Goal: Task Accomplishment & Management: Use online tool/utility

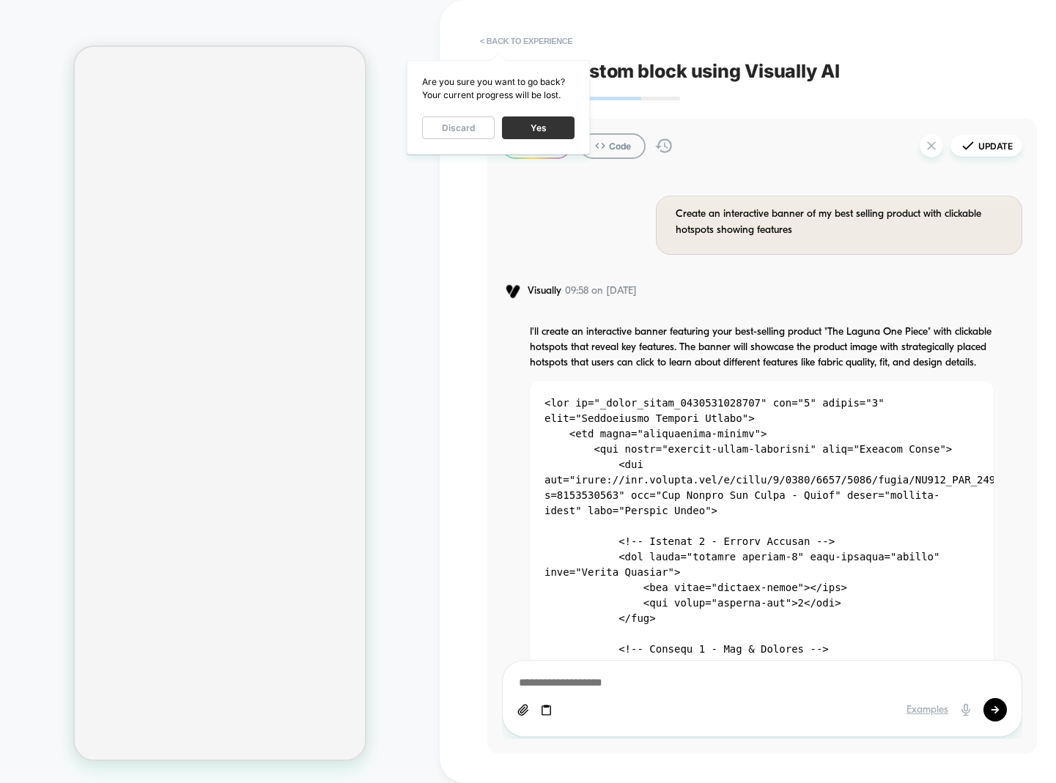
click at [544, 127] on button "Yes" at bounding box center [538, 128] width 73 height 23
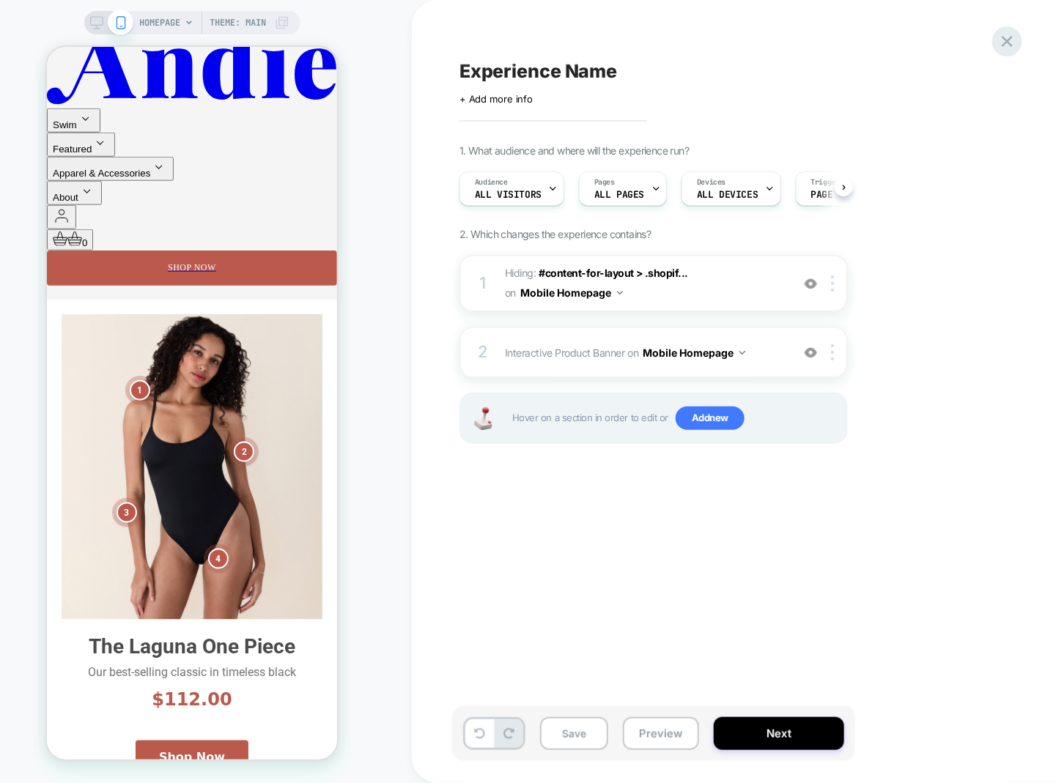
click at [1002, 45] on icon at bounding box center [1007, 42] width 20 height 20
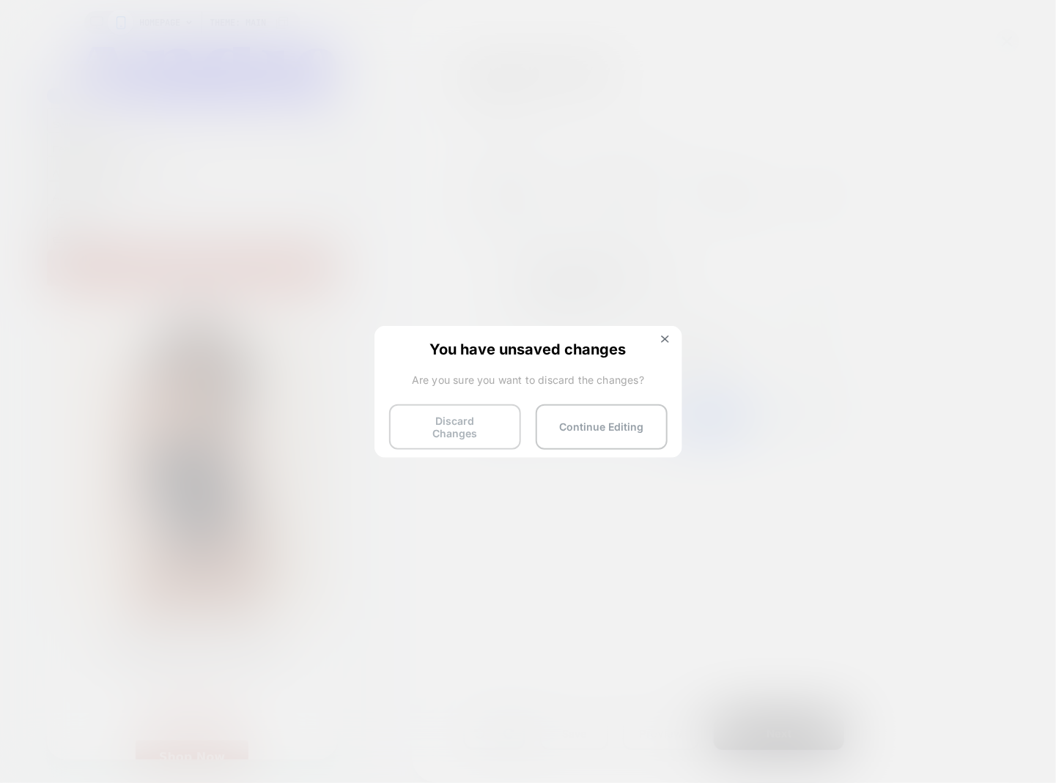
click at [476, 421] on button "Discard Changes" at bounding box center [455, 426] width 132 height 45
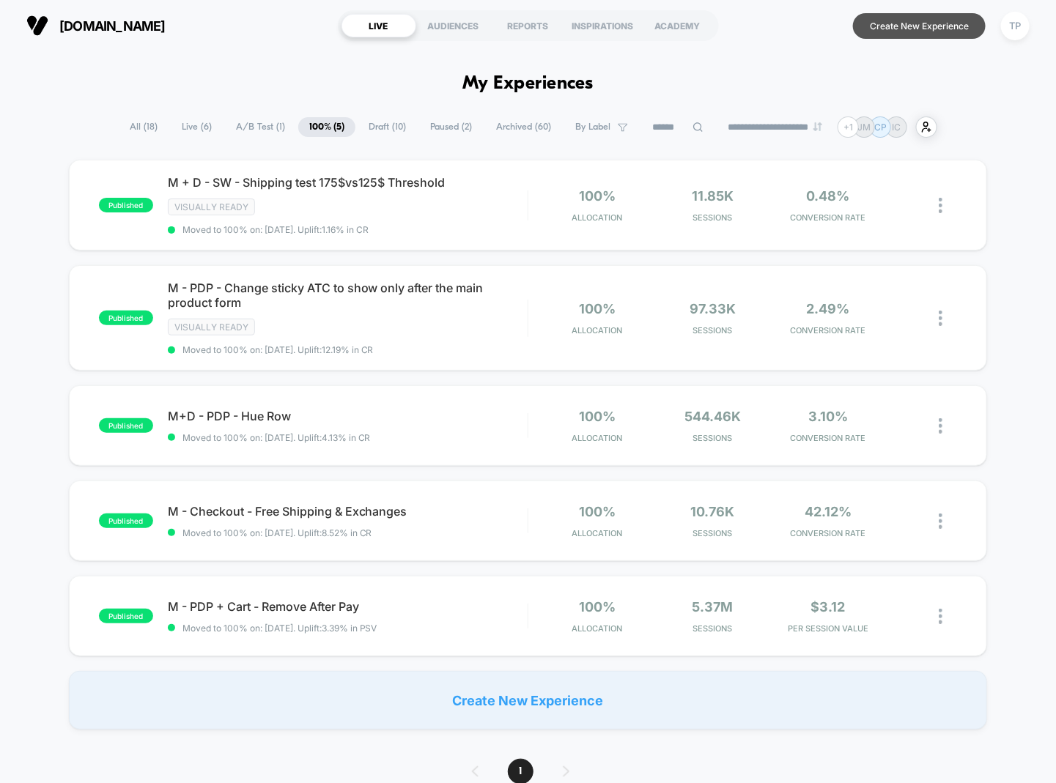
click at [917, 29] on button "Create New Experience" at bounding box center [919, 26] width 133 height 26
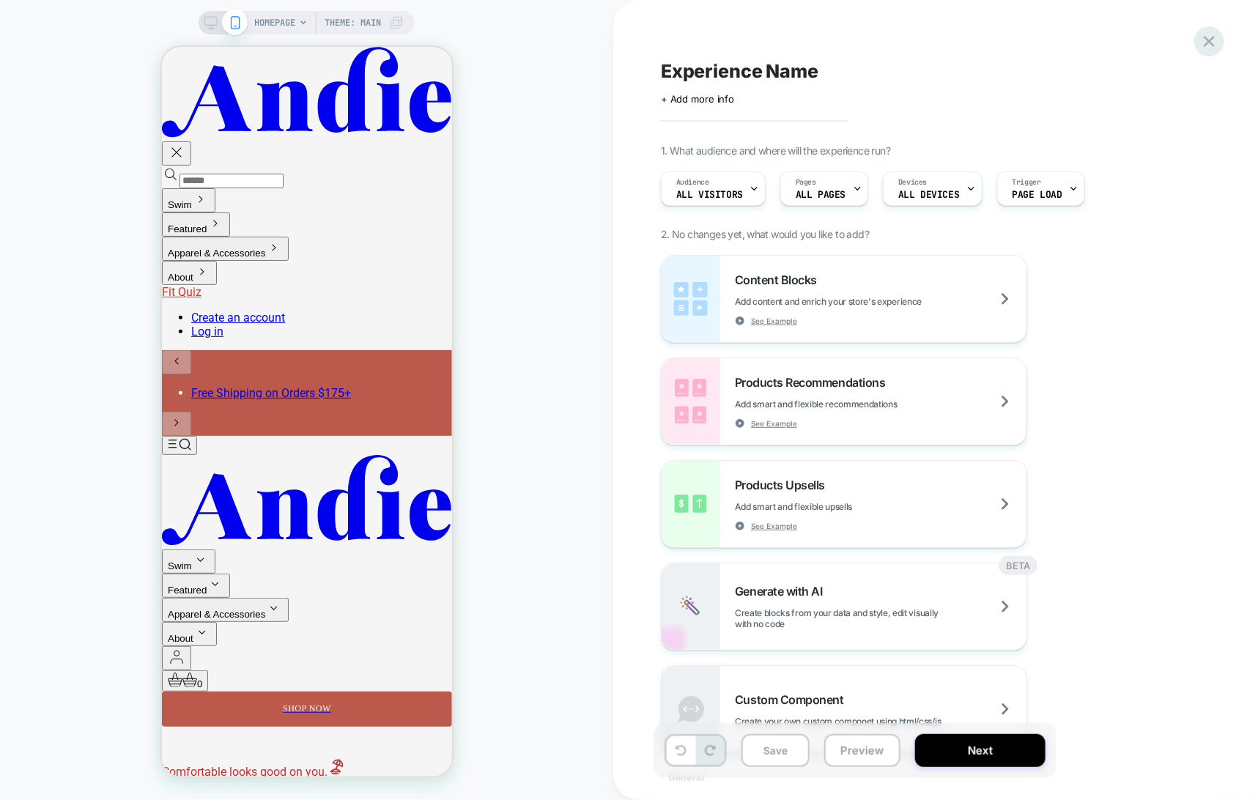
click at [1055, 45] on icon at bounding box center [1209, 42] width 20 height 20
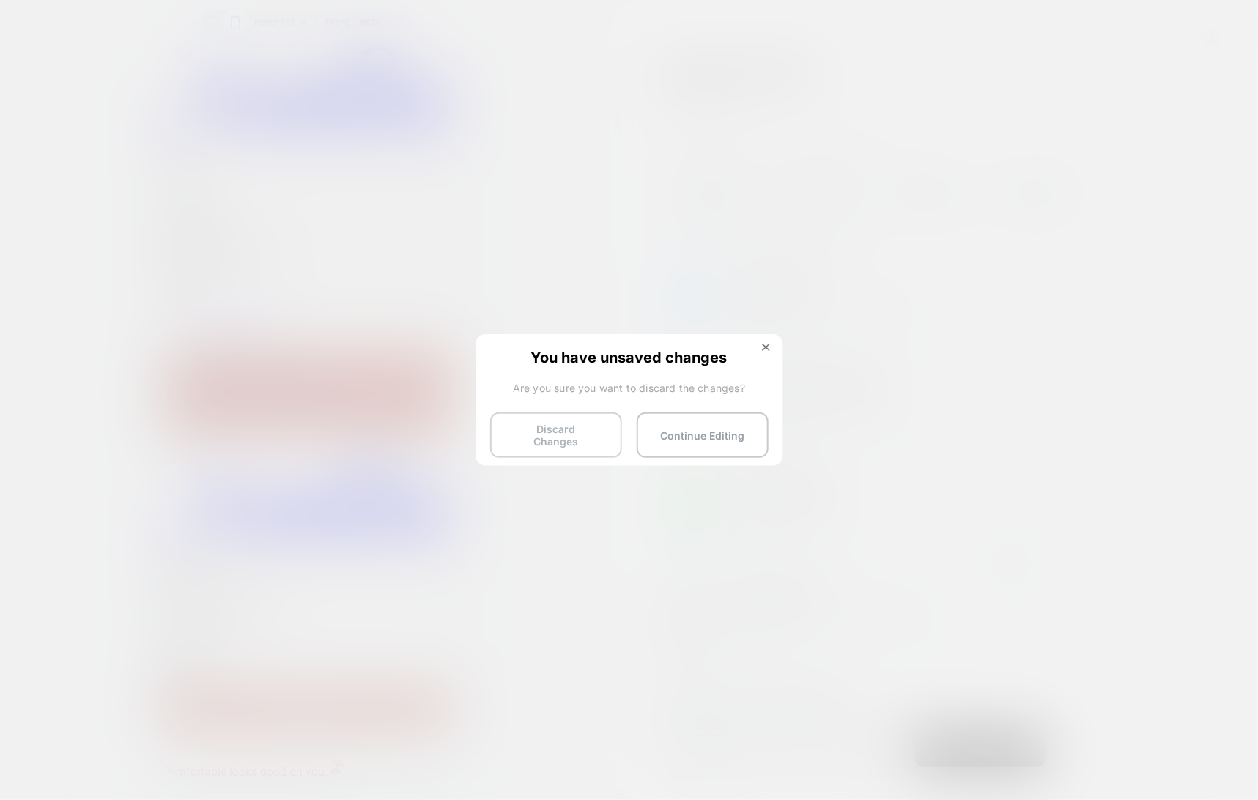
click at [572, 435] on button "Discard Changes" at bounding box center [556, 435] width 132 height 45
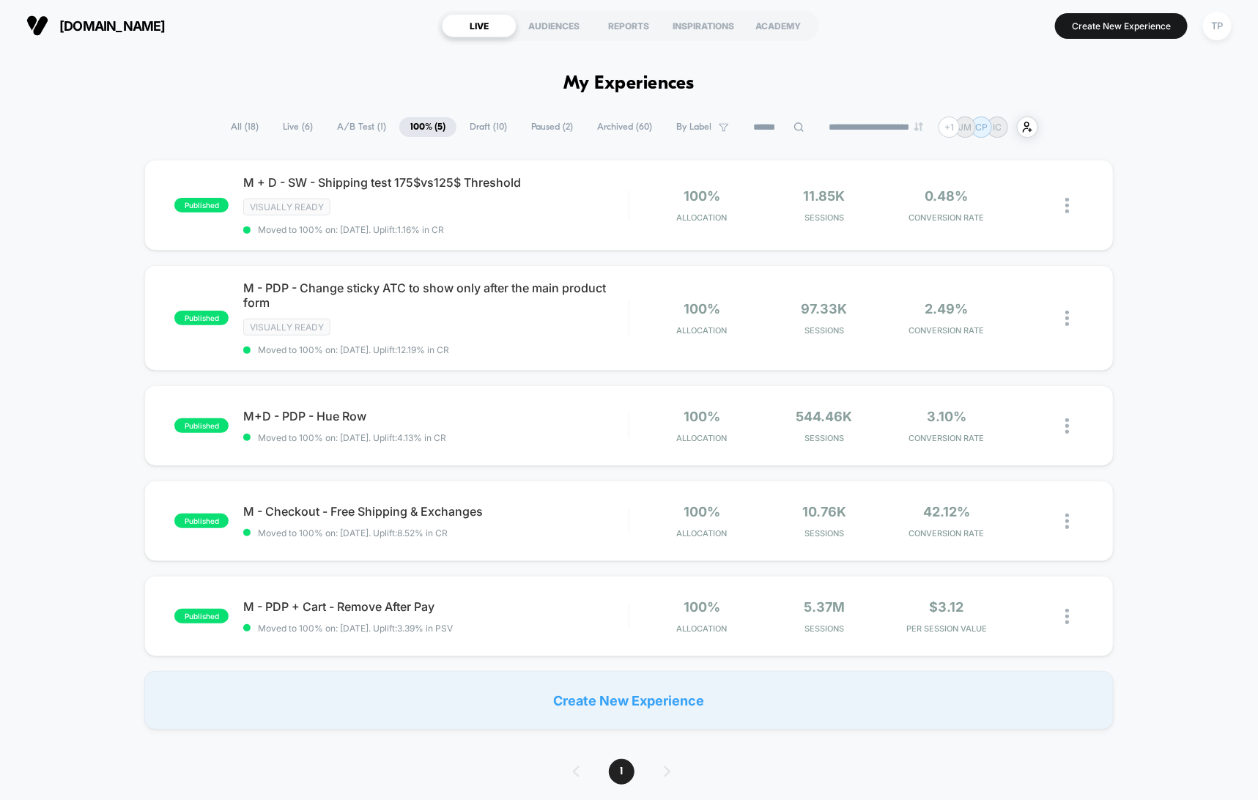
click at [352, 127] on span "A/B Test ( 1 )" at bounding box center [361, 127] width 71 height 20
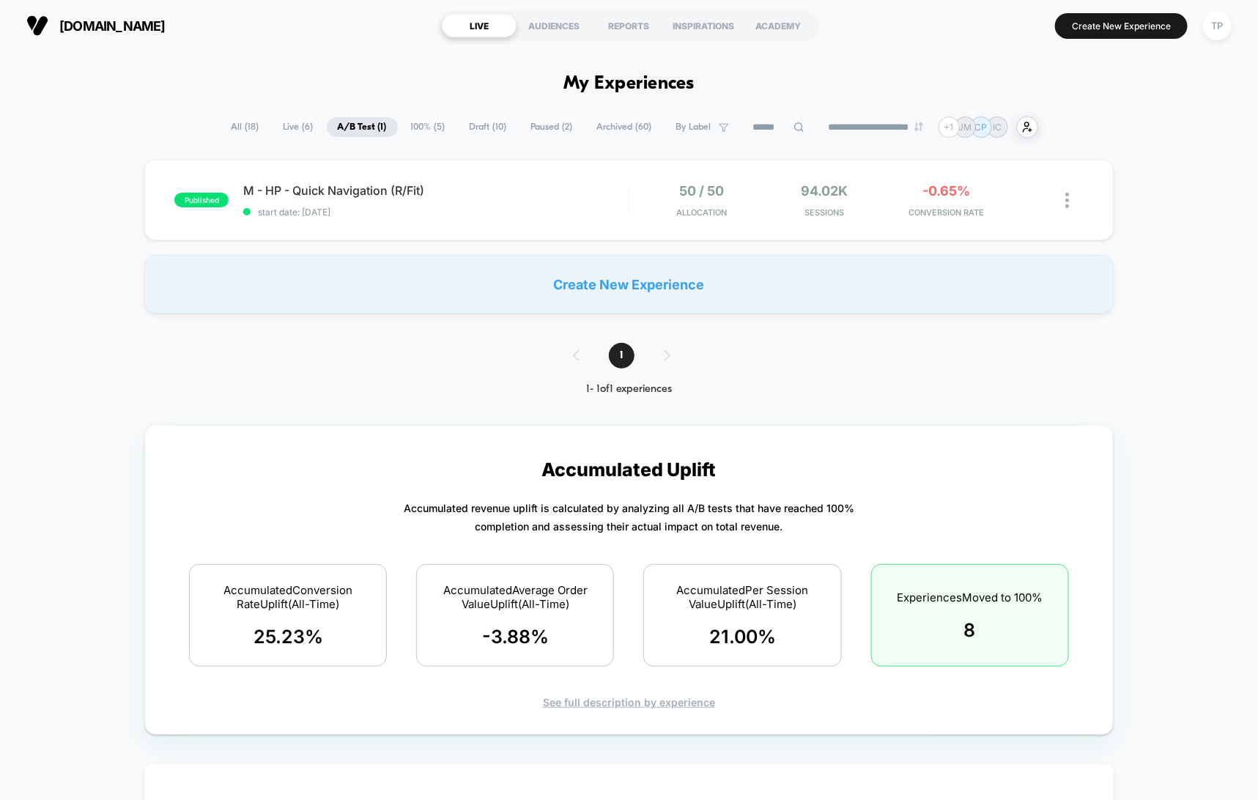
click at [284, 123] on span "Live ( 6 )" at bounding box center [299, 127] width 52 height 20
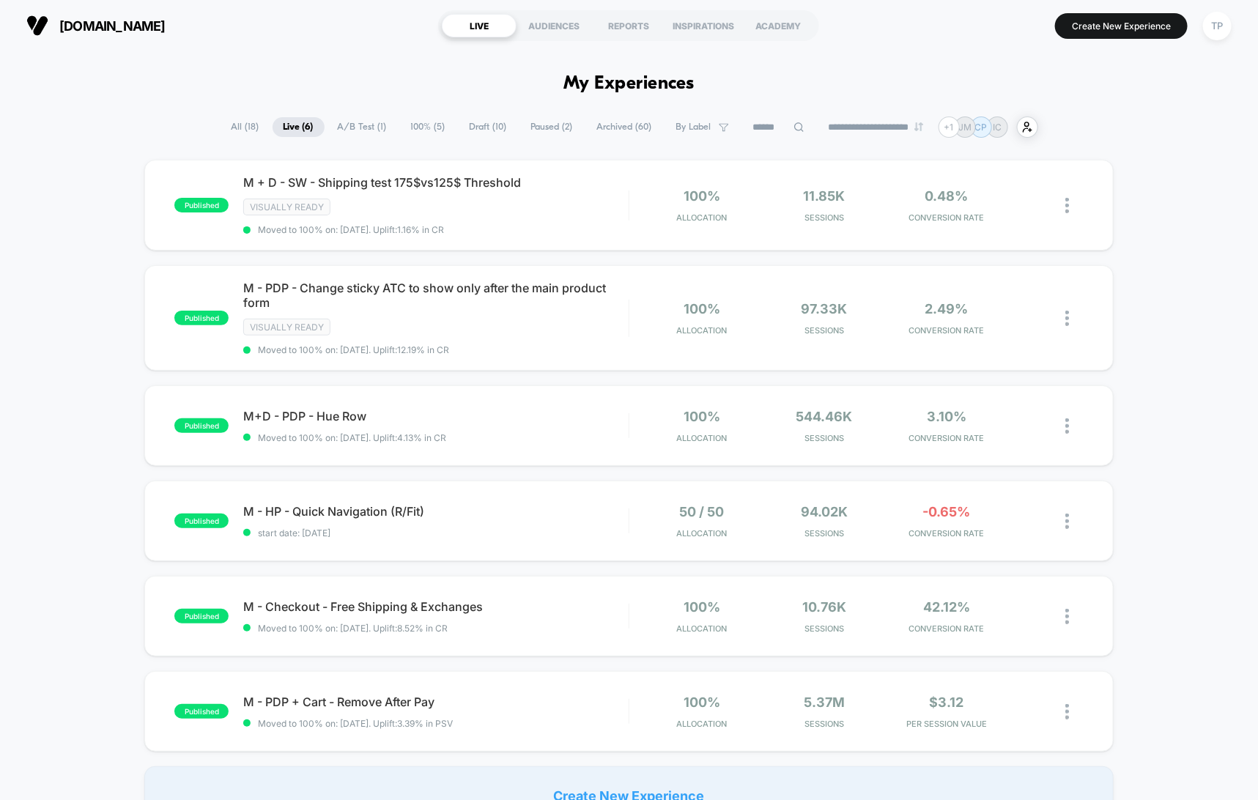
click at [408, 125] on span "100% ( 5 )" at bounding box center [428, 127] width 56 height 20
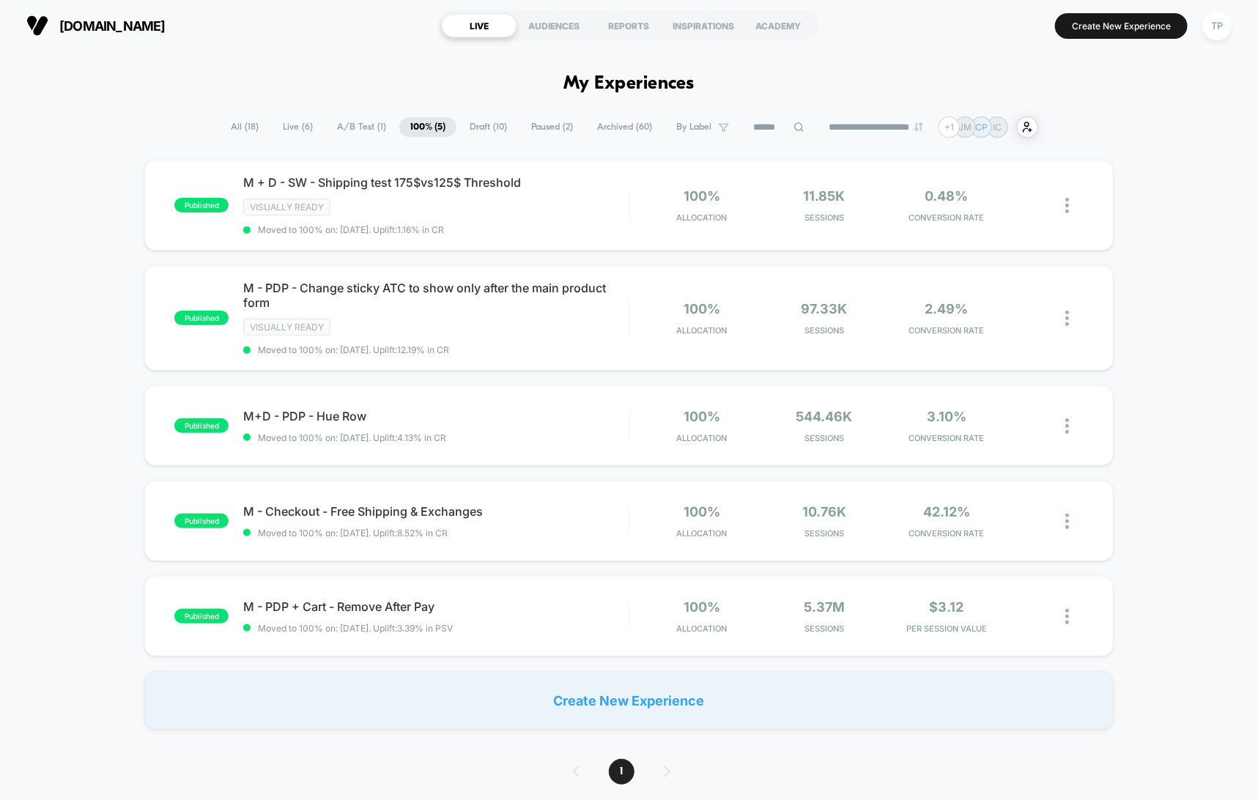
click at [293, 126] on span "Live ( 6 )" at bounding box center [298, 127] width 52 height 20
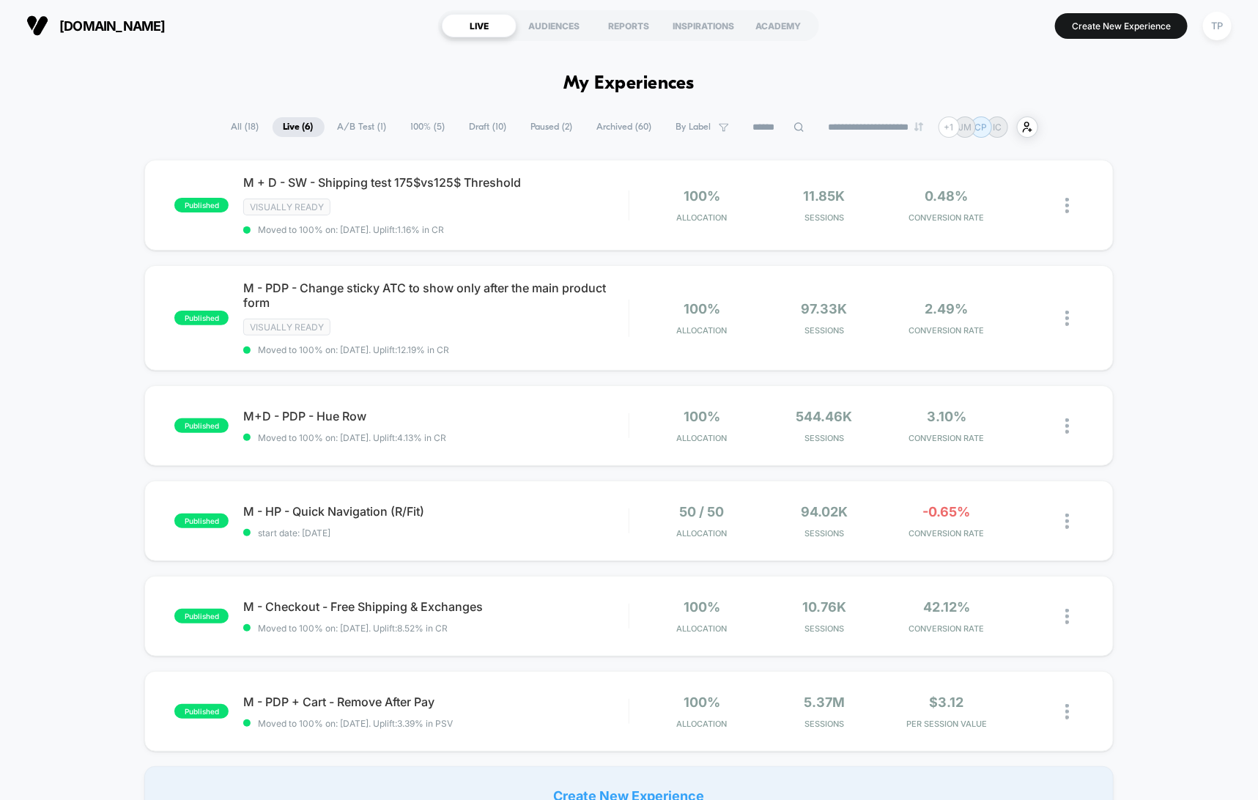
click at [794, 130] on icon at bounding box center [799, 127] width 10 height 10
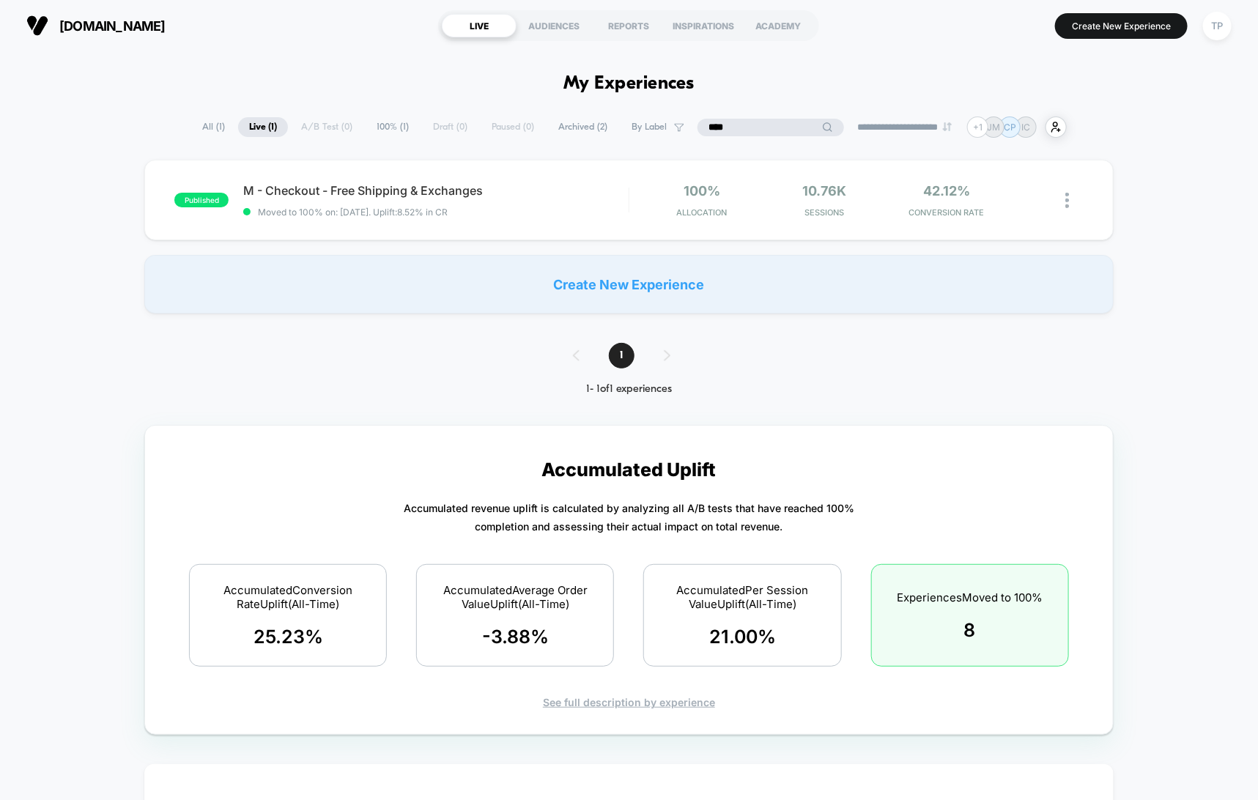
type input "****"
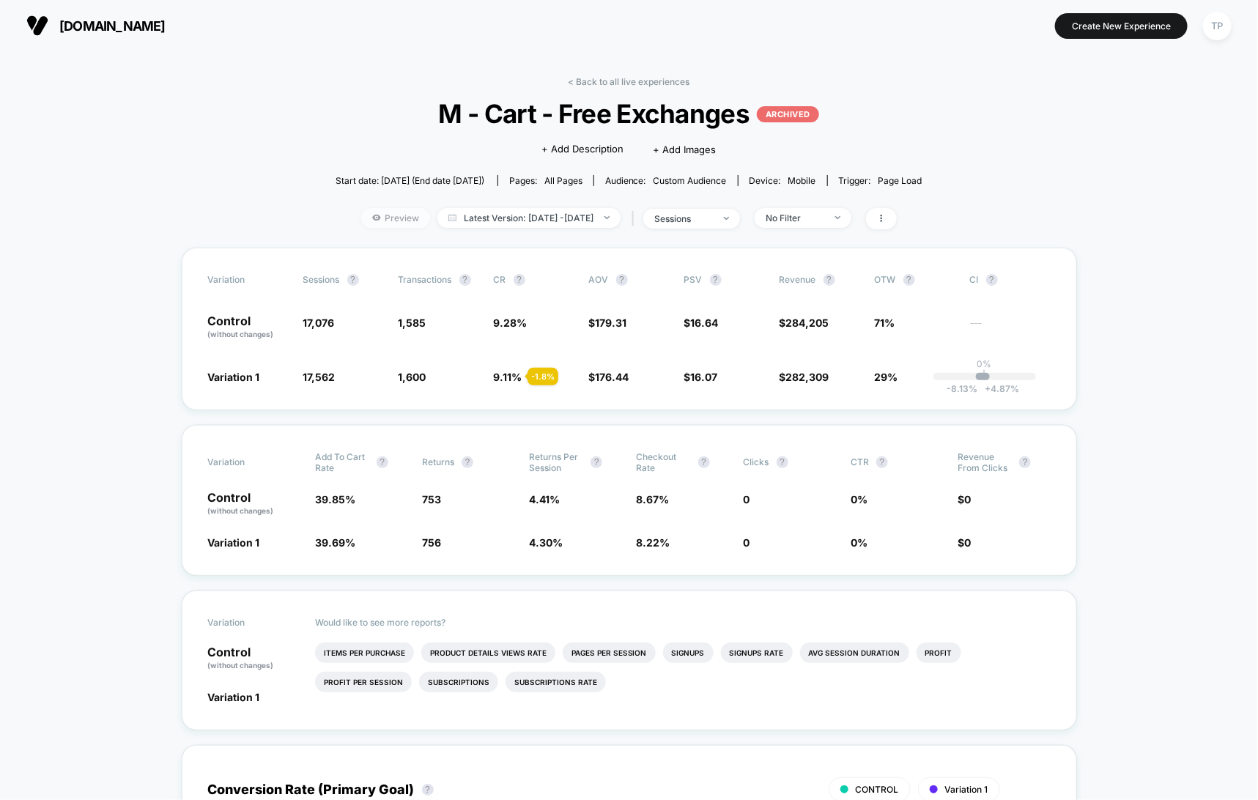
click at [366, 213] on span "Preview" at bounding box center [395, 218] width 69 height 20
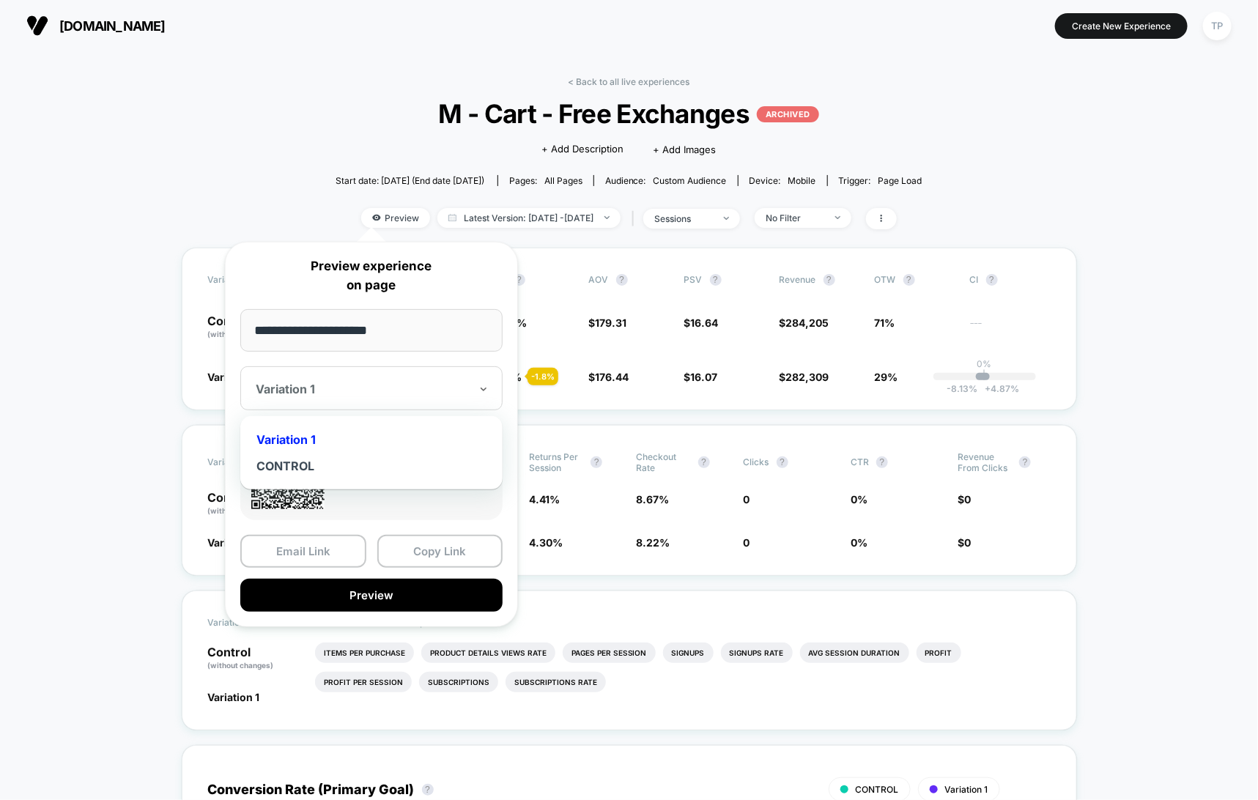
click at [341, 384] on div at bounding box center [363, 389] width 214 height 15
click at [295, 459] on div "CONTROL" at bounding box center [372, 466] width 248 height 26
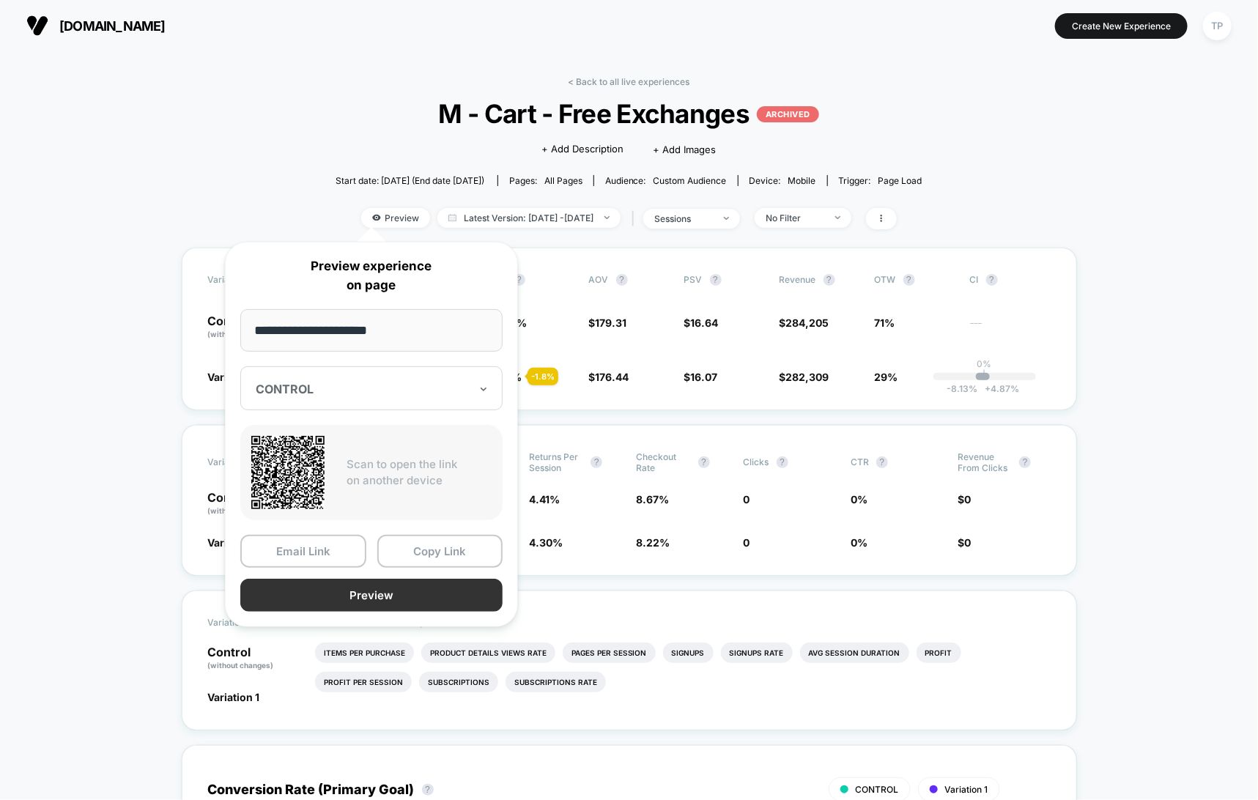
click at [370, 589] on button "Preview" at bounding box center [371, 595] width 262 height 33
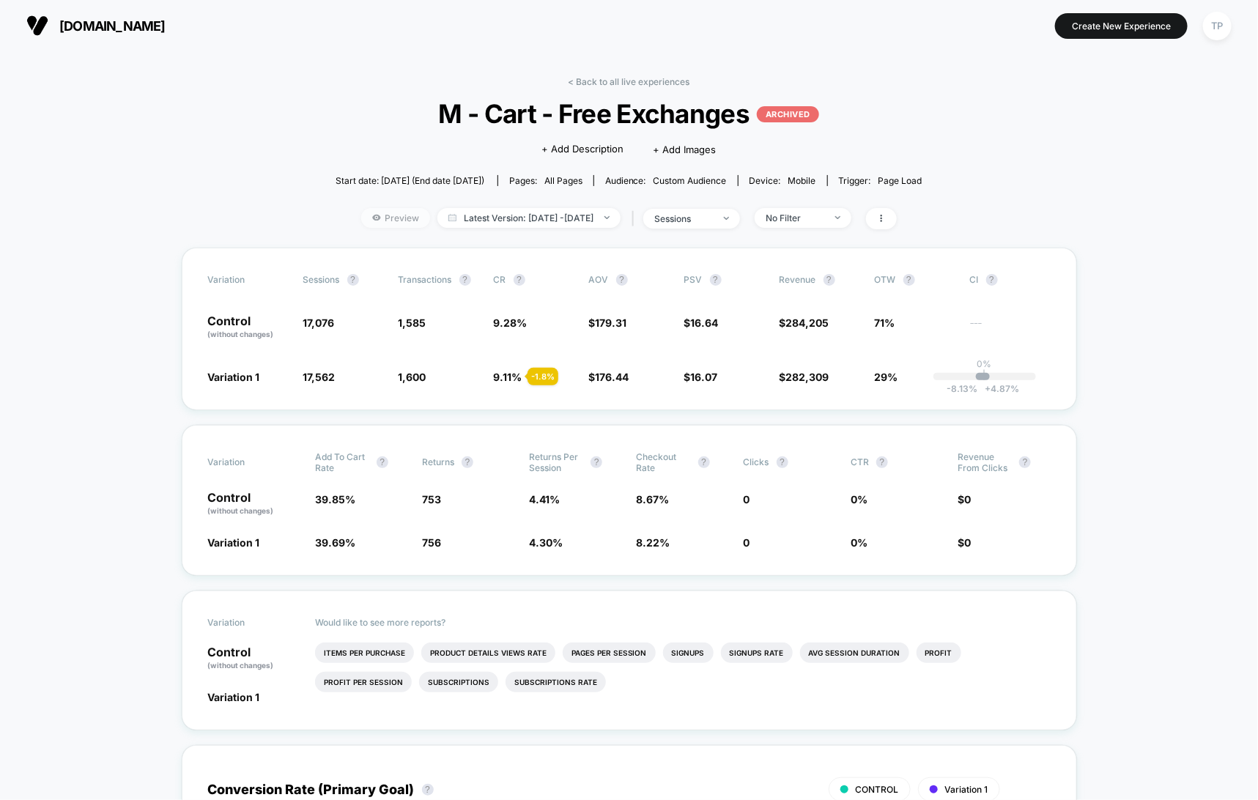
click at [366, 224] on span "Preview" at bounding box center [395, 218] width 69 height 20
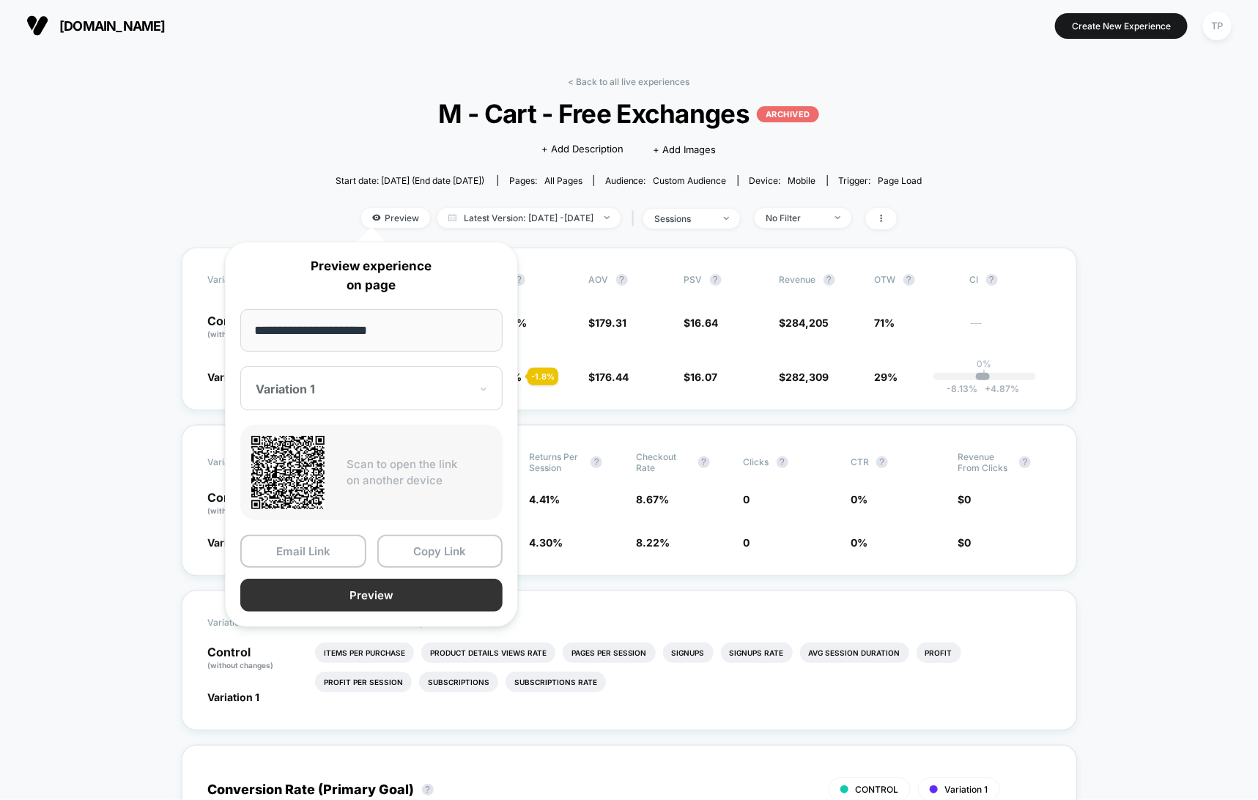
click at [327, 590] on button "Preview" at bounding box center [371, 595] width 262 height 33
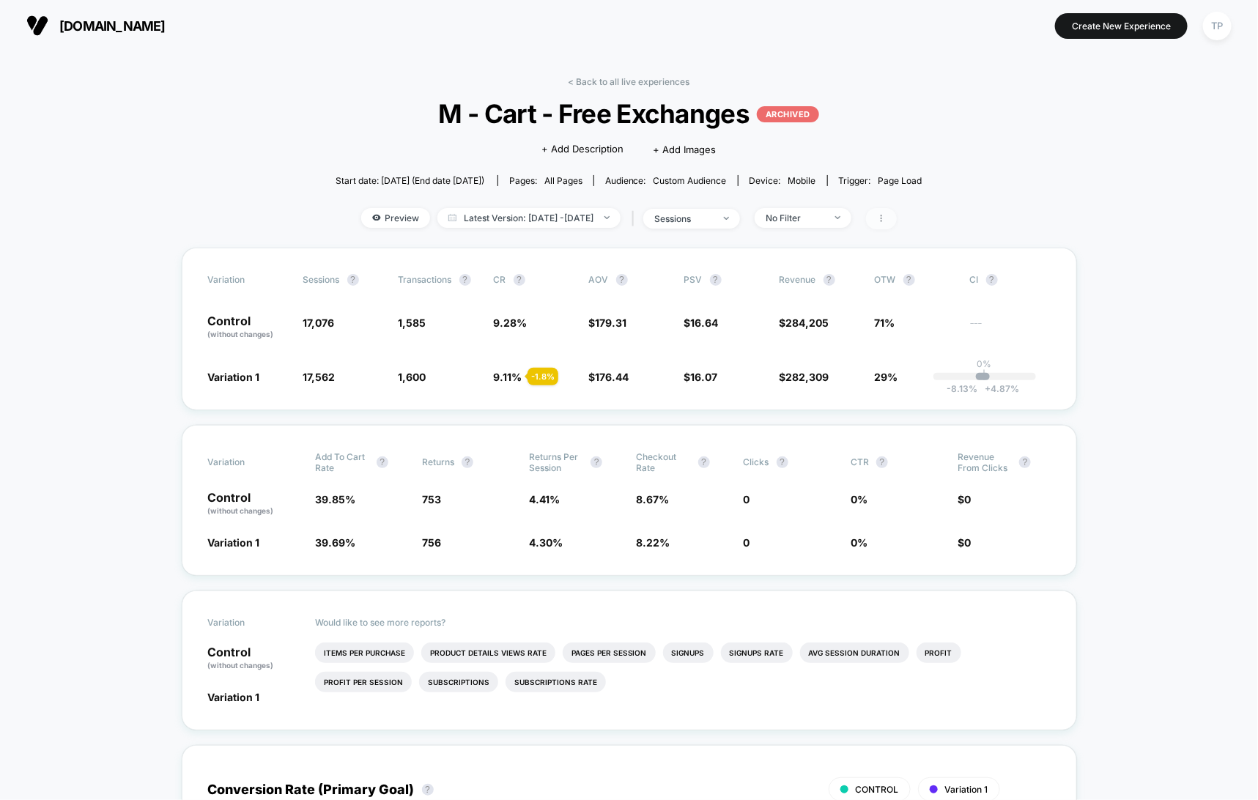
click at [897, 217] on span at bounding box center [881, 218] width 31 height 21
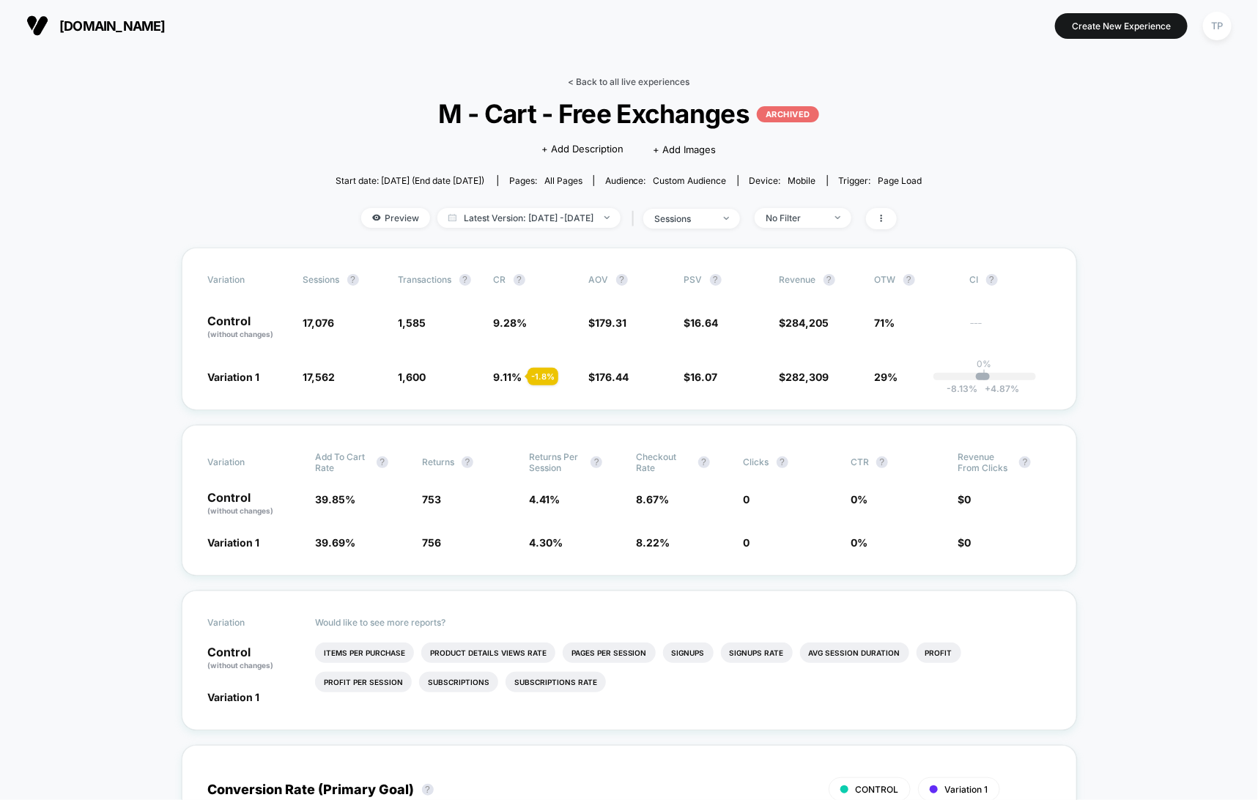
click at [612, 81] on link "< Back to all live experiences" at bounding box center [630, 81] width 122 height 11
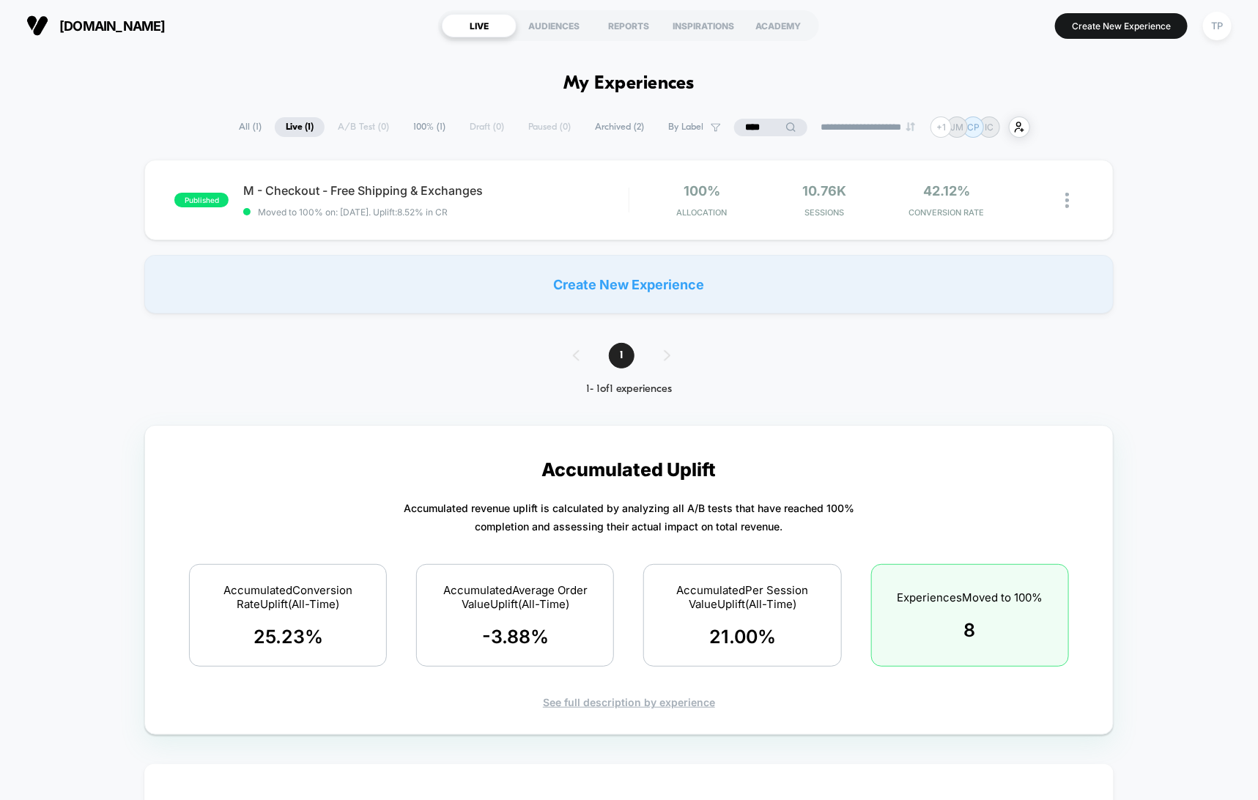
click at [742, 127] on input "****" at bounding box center [770, 128] width 73 height 18
click at [742, 127] on input "****" at bounding box center [771, 128] width 147 height 18
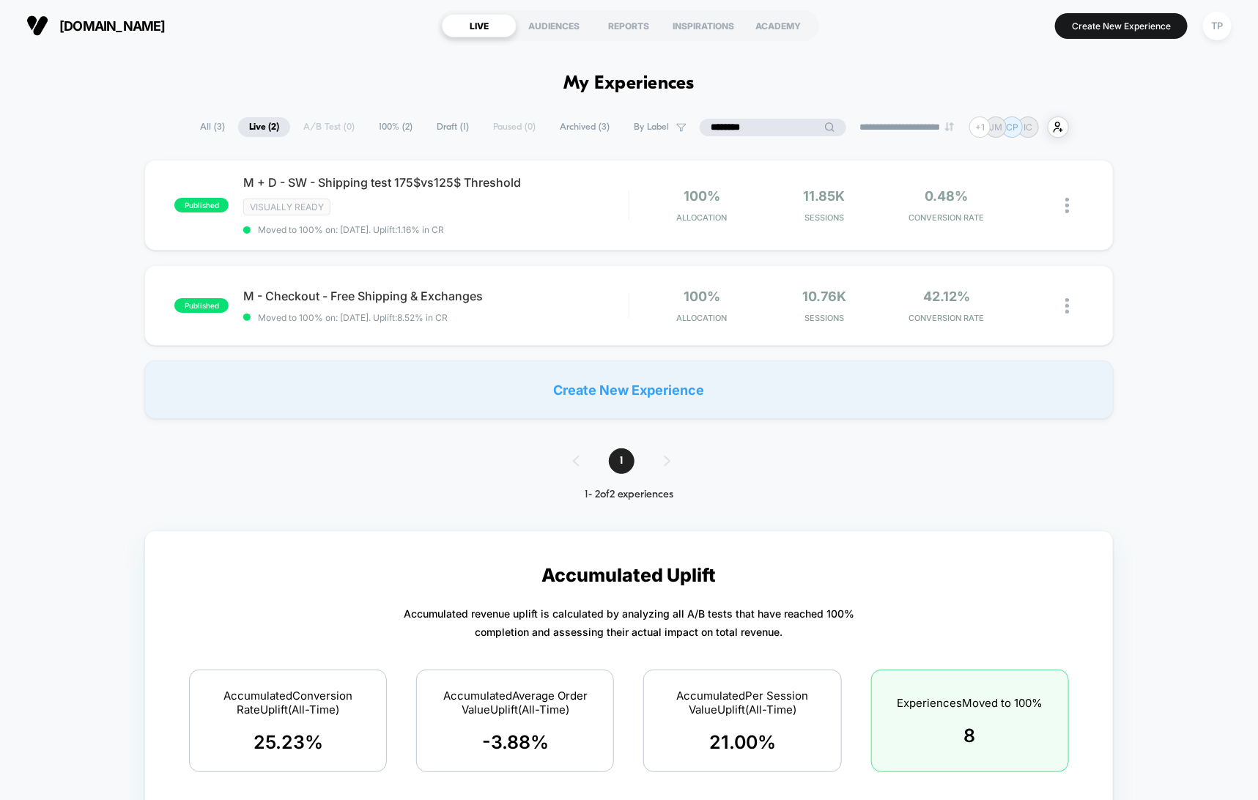
click at [569, 127] on span "Archived ( 3 )" at bounding box center [585, 127] width 72 height 20
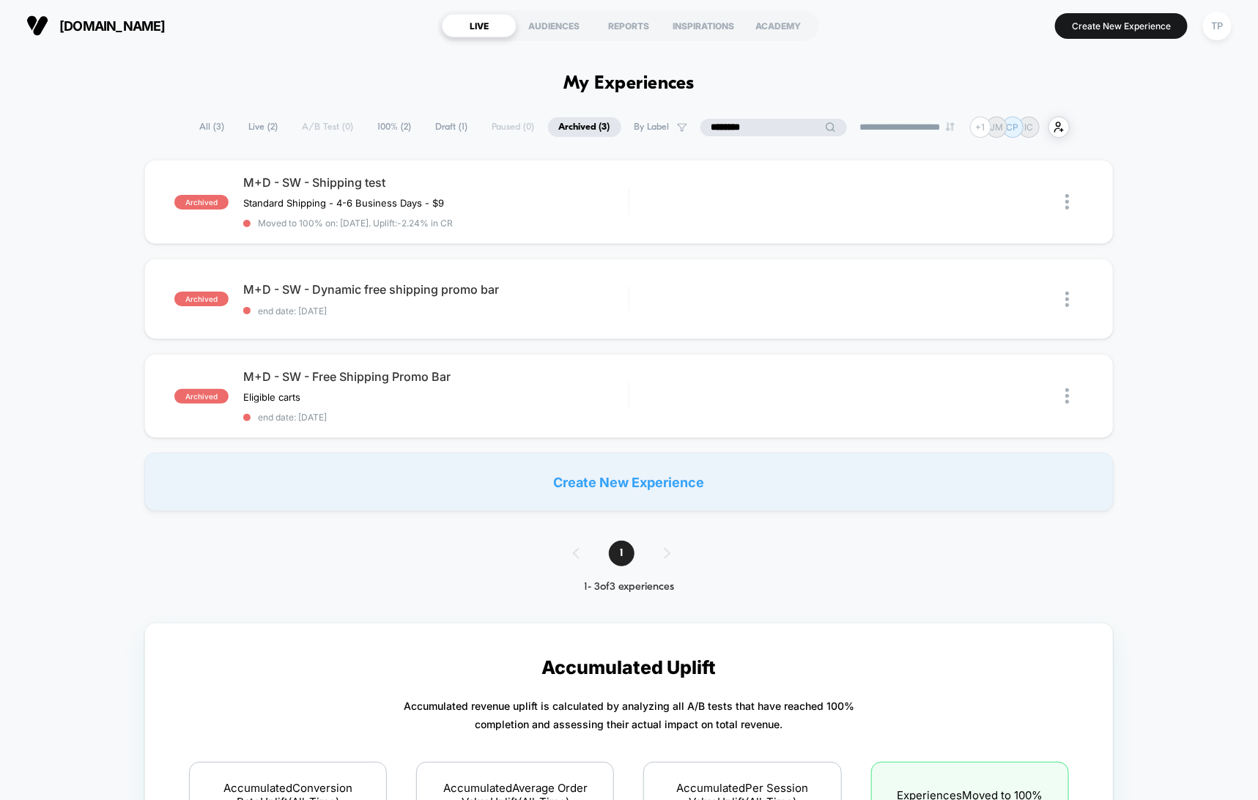
click at [764, 124] on input "********" at bounding box center [774, 128] width 147 height 18
click at [742, 132] on input "********" at bounding box center [774, 128] width 147 height 18
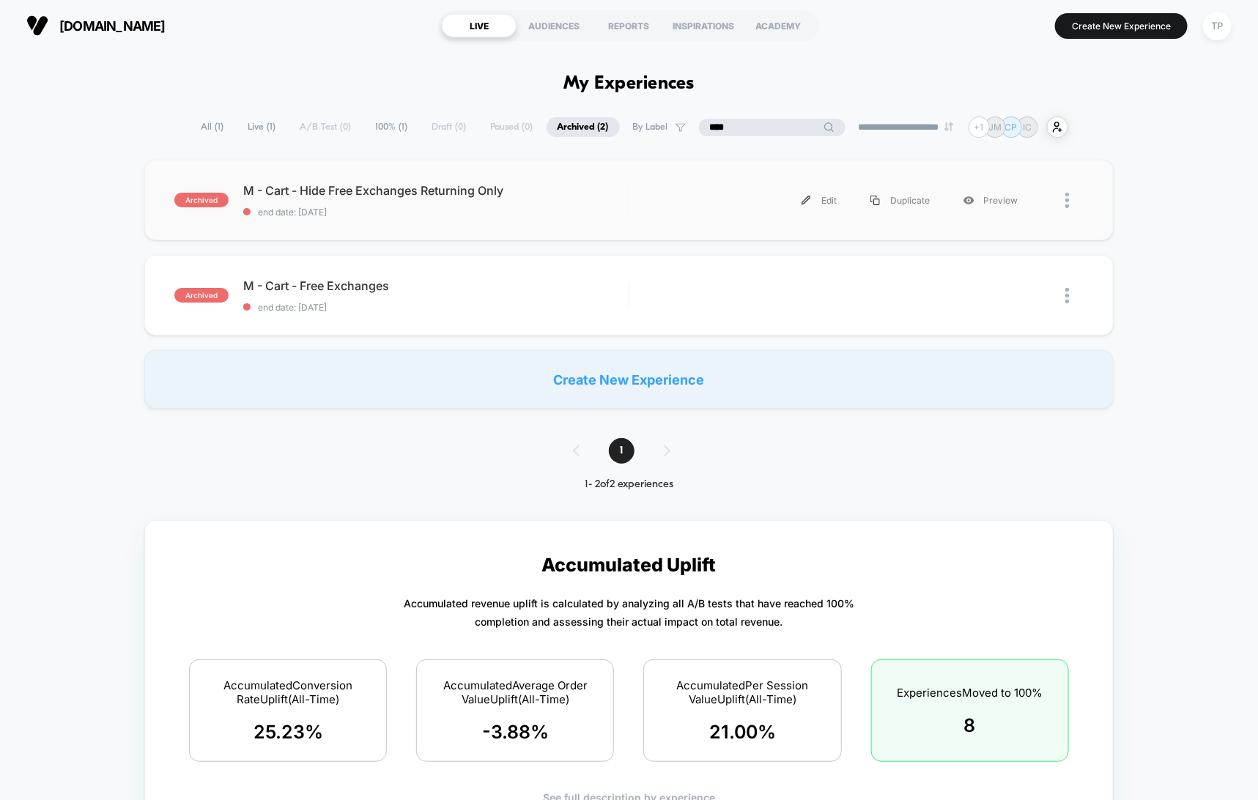
type input "****"
click at [660, 179] on div "archived M - Cart - Hide Free Exchanges Returning Only end date: [DATE] Edit Du…" at bounding box center [628, 200] width 969 height 81
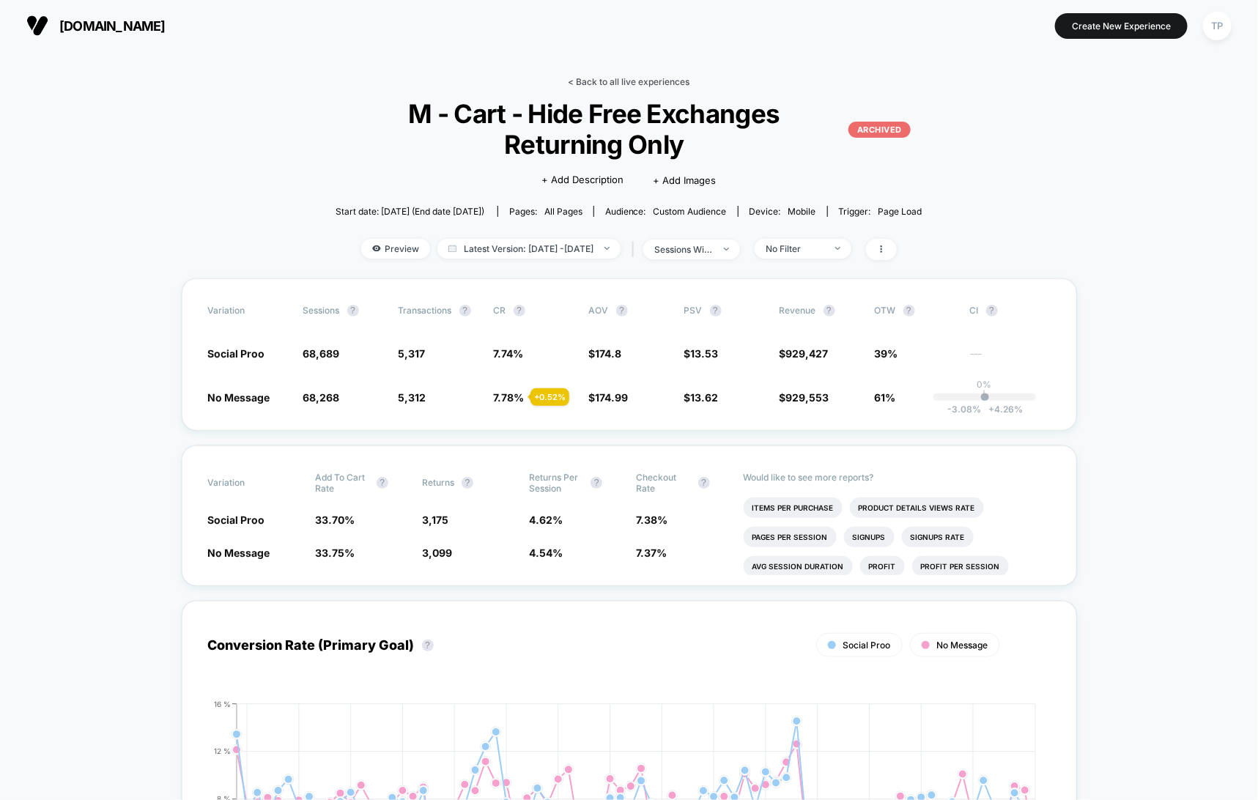
click at [608, 86] on link "< Back to all live experiences" at bounding box center [630, 81] width 122 height 11
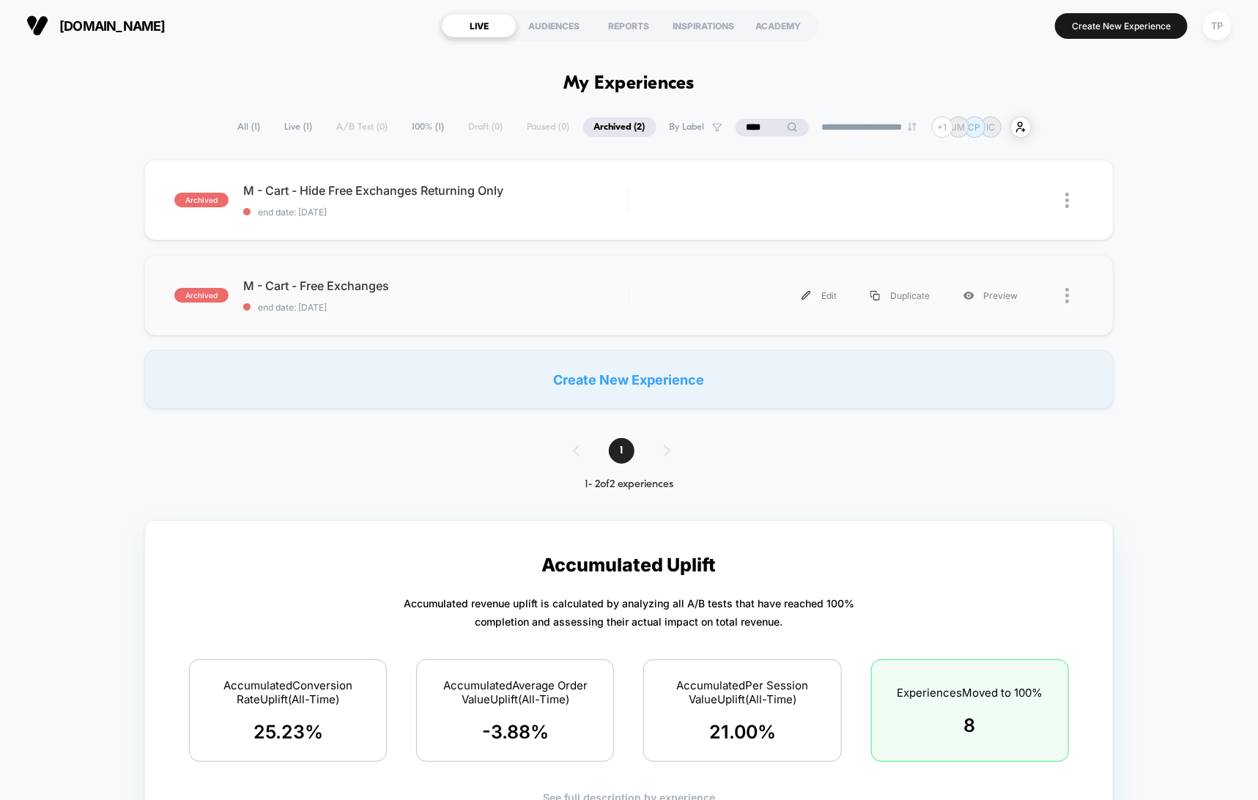
click at [520, 269] on div "archived M - Cart - Free Exchanges end date: [DATE] Edit Duplicate Preview" at bounding box center [628, 295] width 969 height 81
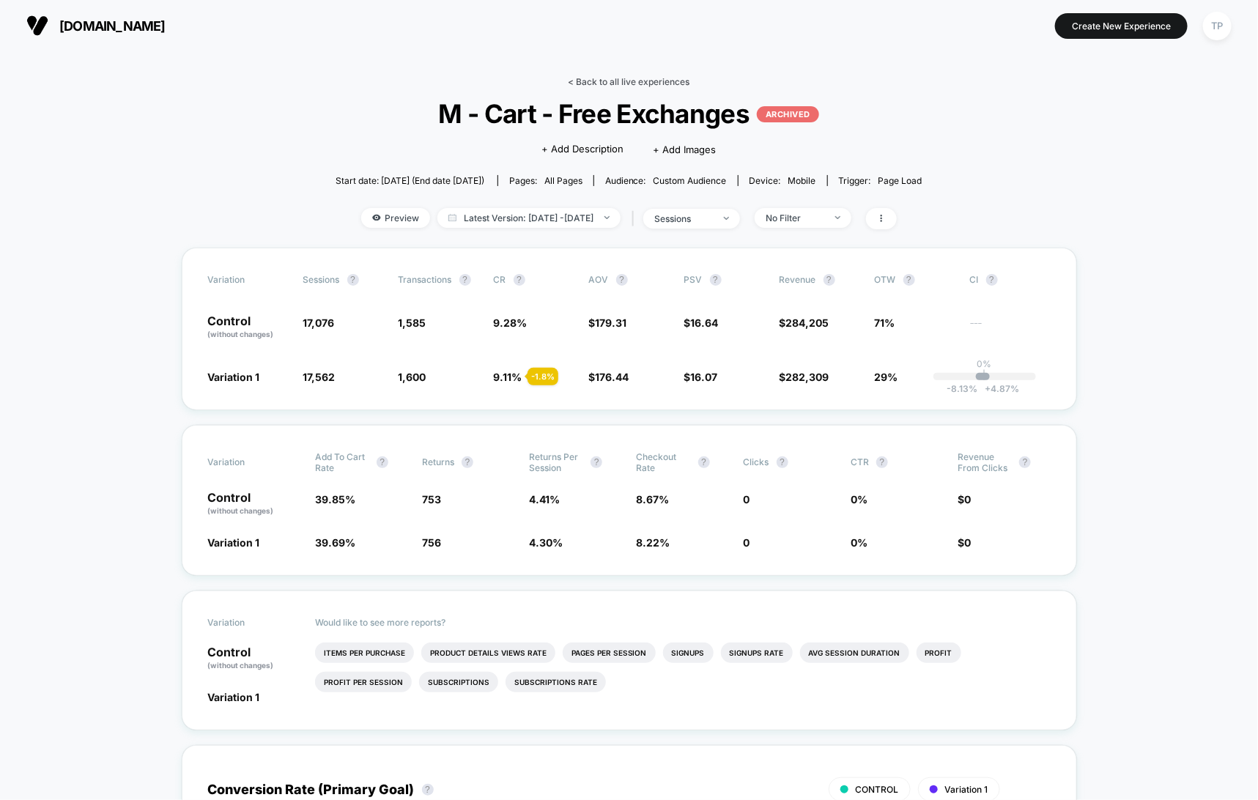
click at [639, 84] on link "< Back to all live experiences" at bounding box center [630, 81] width 122 height 11
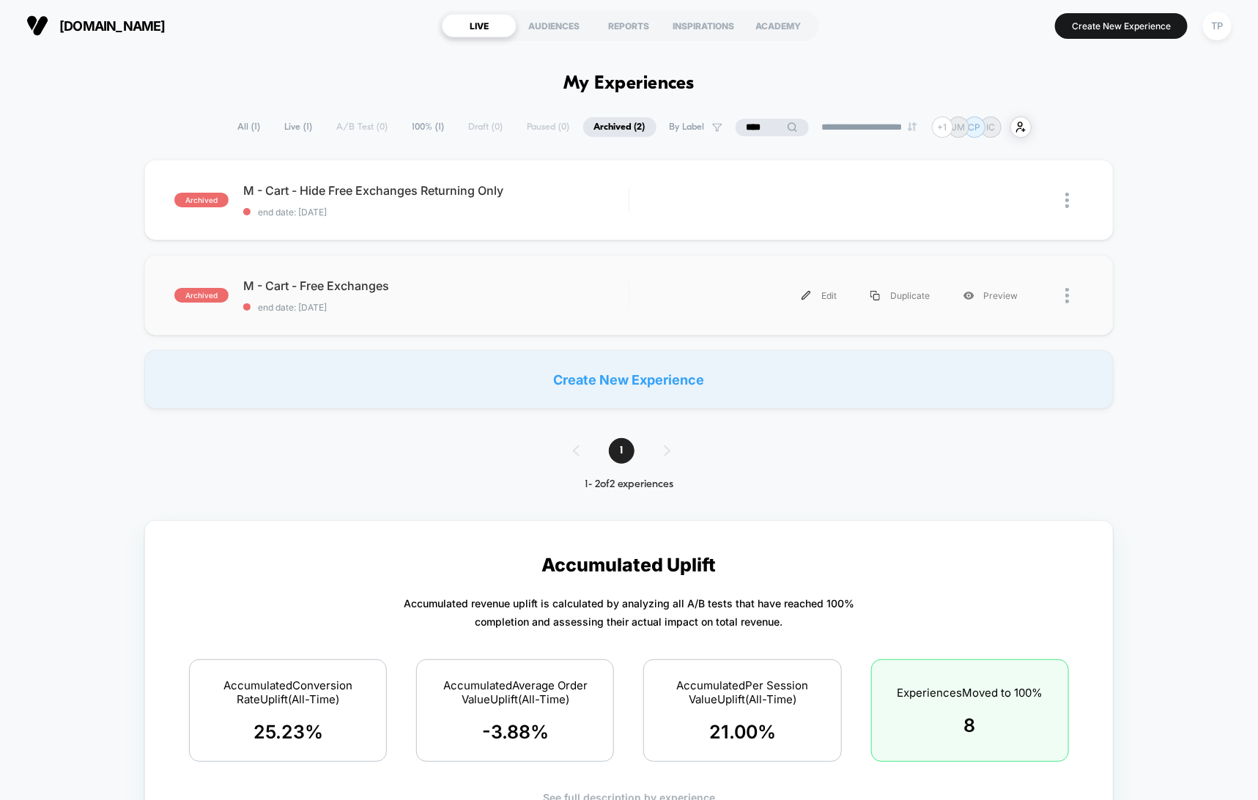
click at [1071, 297] on div at bounding box center [1074, 295] width 18 height 33
click at [1181, 275] on div "archived M - Cart - Hide Free Exchanges Returning Only end date: [DATE] Edit Du…" at bounding box center [629, 284] width 1258 height 249
click at [39, 24] on img at bounding box center [37, 26] width 22 height 22
click at [1093, 28] on button "Create New Experience" at bounding box center [1121, 26] width 133 height 26
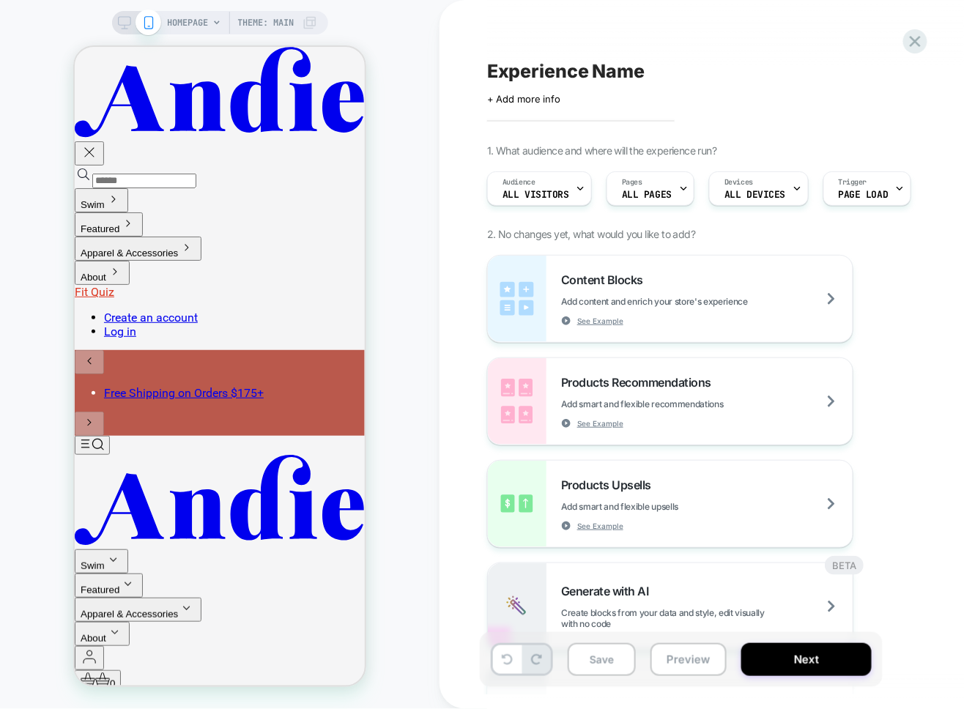
click at [206, 23] on span "HOMEPAGE" at bounding box center [188, 22] width 41 height 23
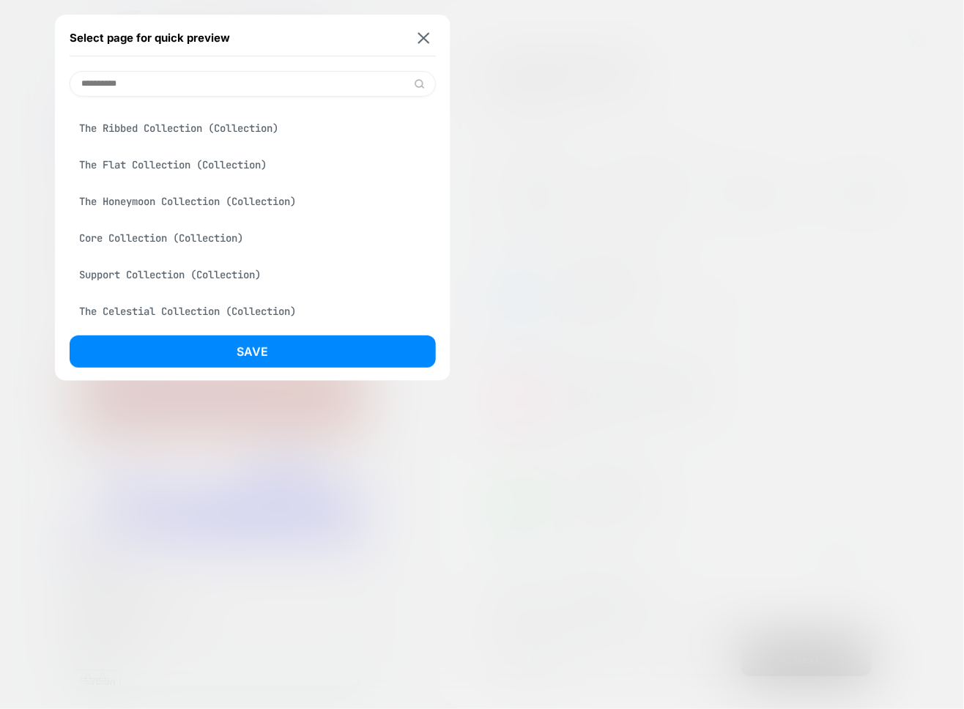
scroll to position [26, 0]
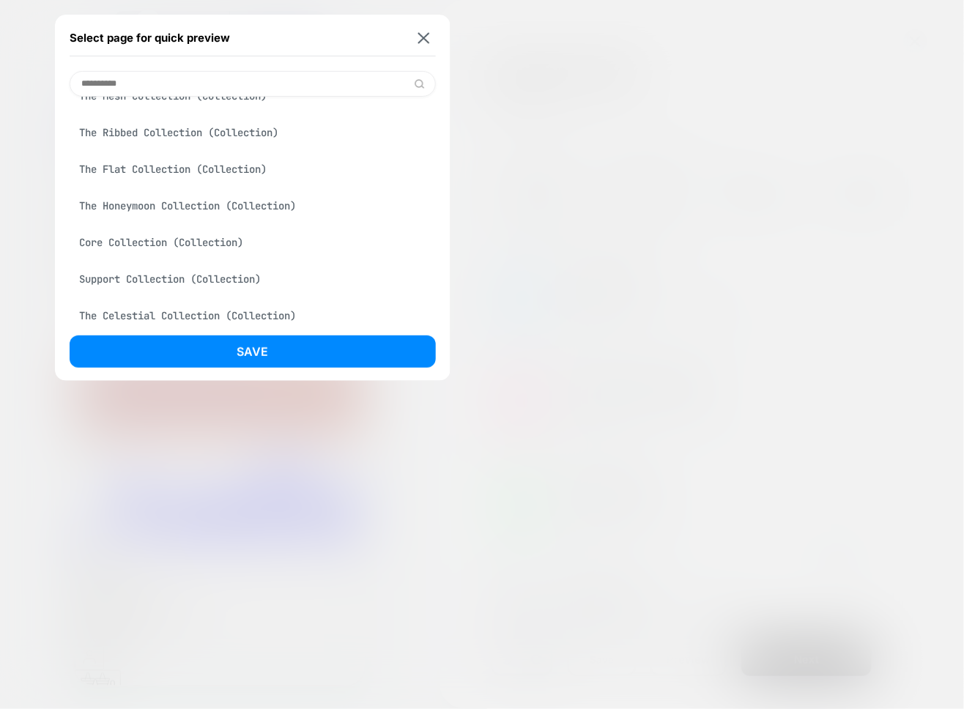
type input "**********"
click at [103, 239] on div "Core Collection (Collection)" at bounding box center [253, 243] width 366 height 28
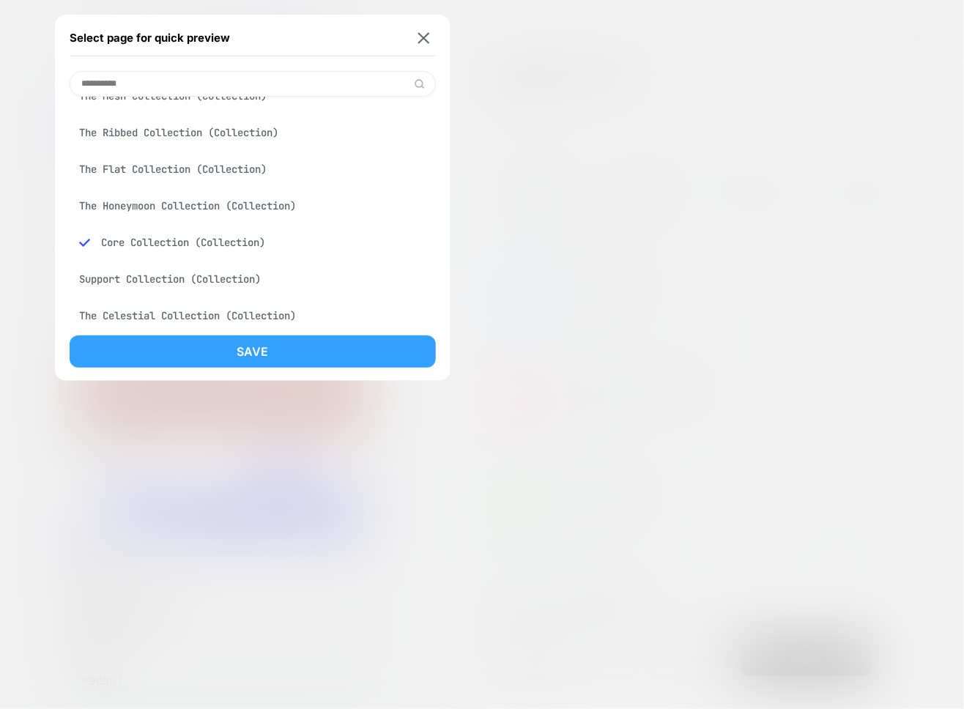
click at [222, 355] on button "Save" at bounding box center [253, 352] width 366 height 32
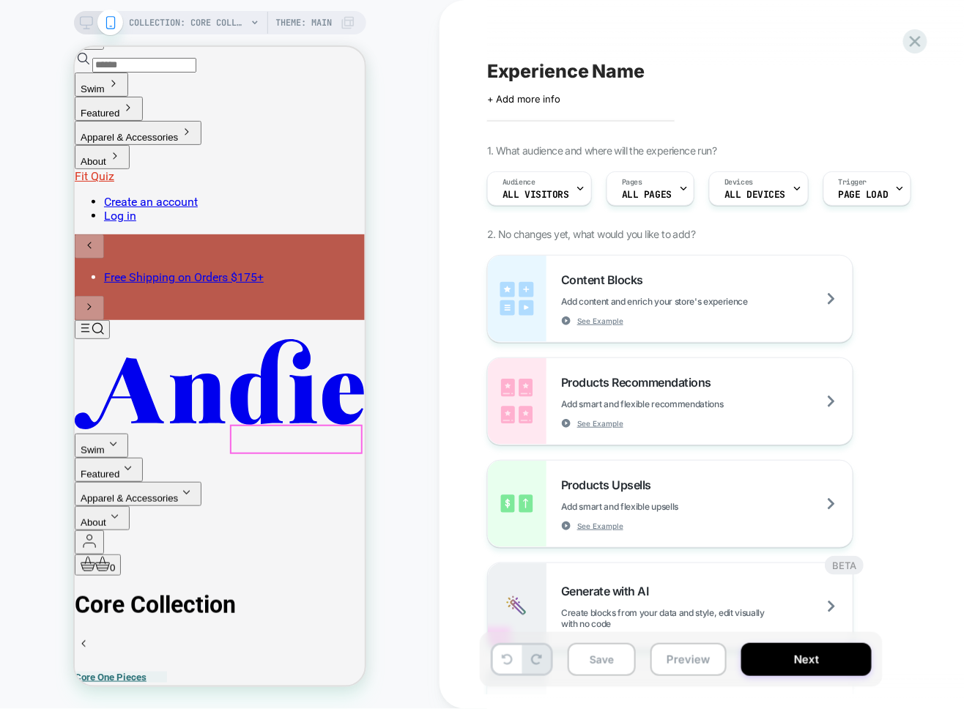
scroll to position [0, 0]
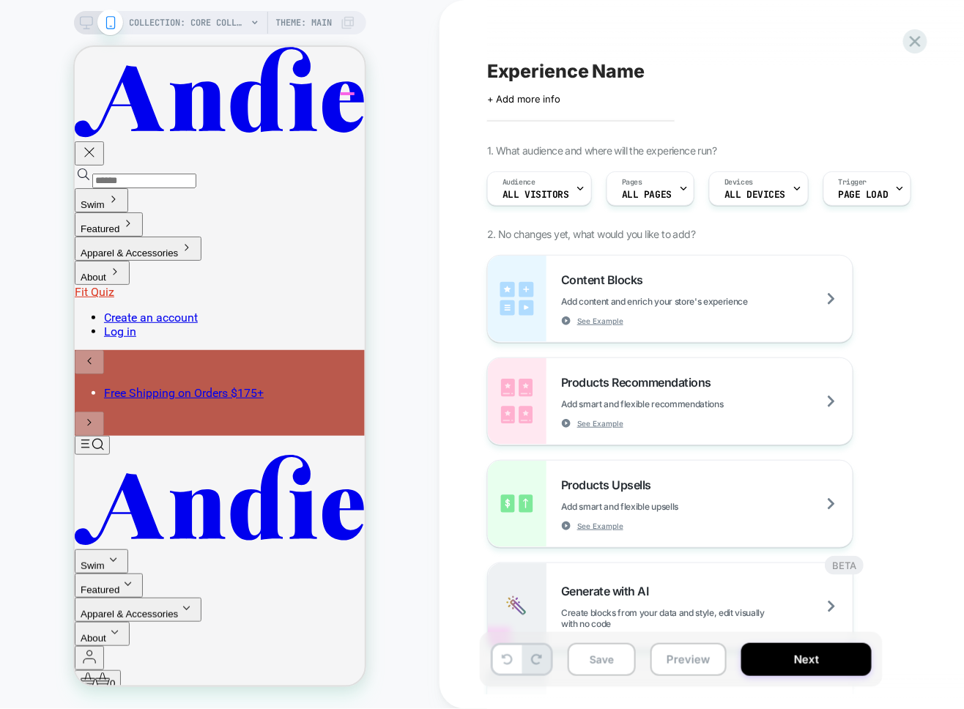
click at [108, 681] on icon "Top" at bounding box center [102, 681] width 12 height 0
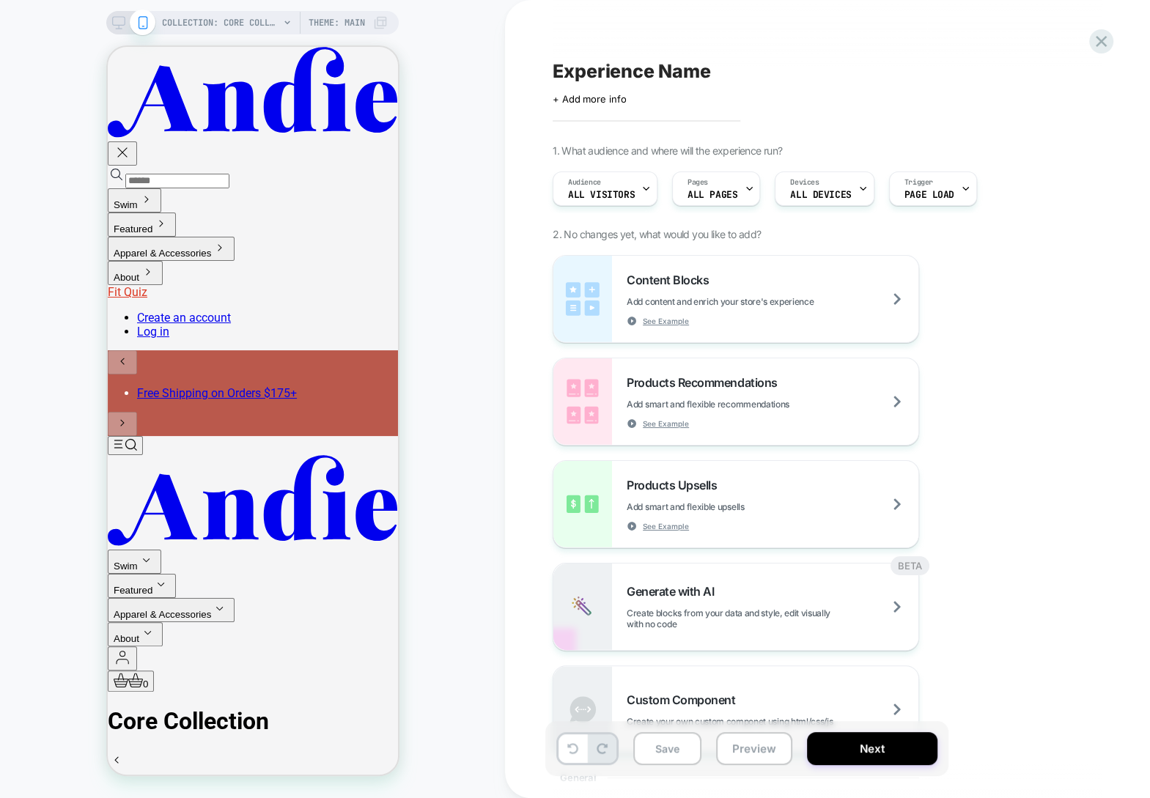
click at [337, 23] on span "Theme: MAIN" at bounding box center [336, 22] width 56 height 23
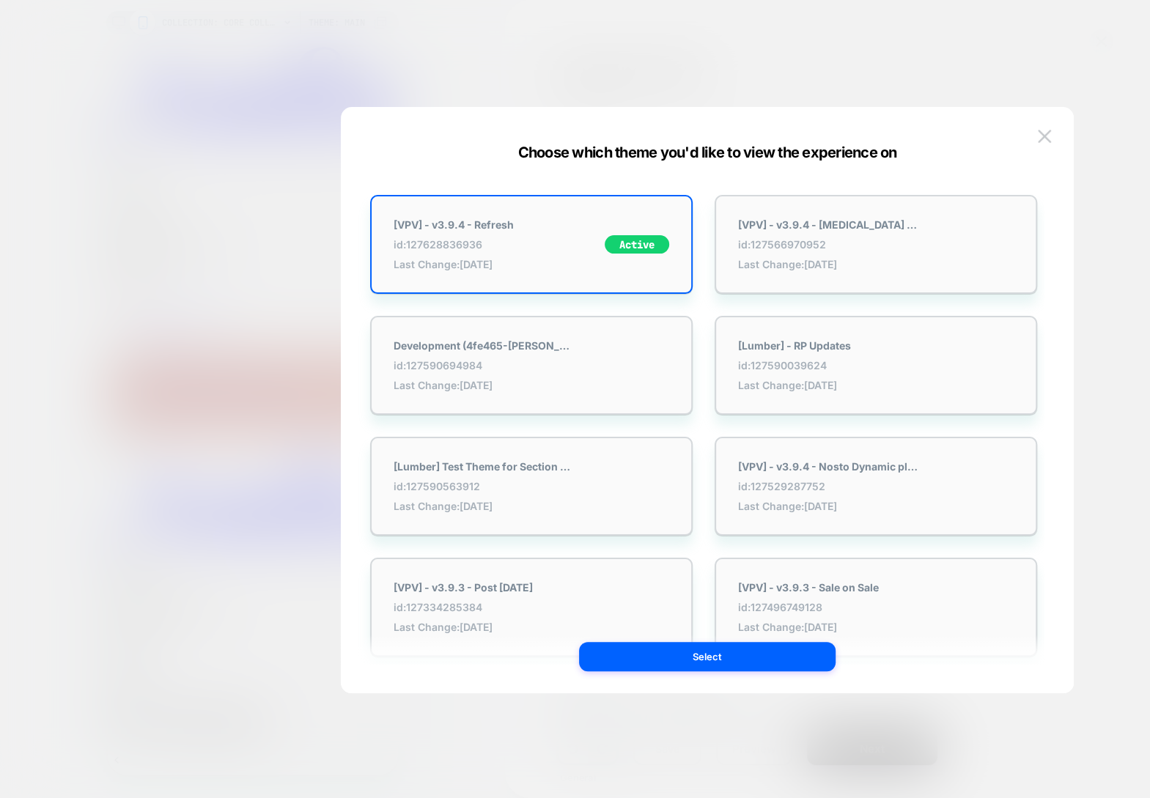
click at [174, 335] on div at bounding box center [575, 399] width 1150 height 798
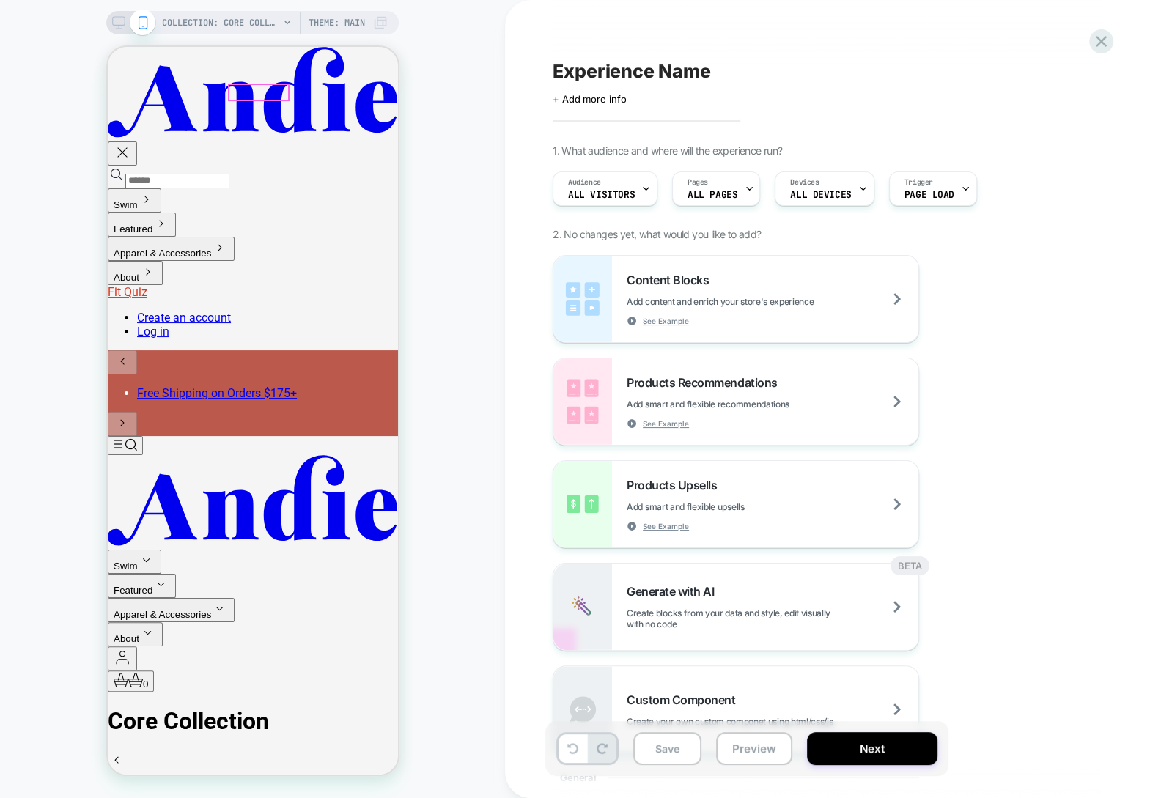
click at [249, 473] on icon "Top" at bounding box center [251, 509] width 289 height 72
